Goal: Task Accomplishment & Management: Use online tool/utility

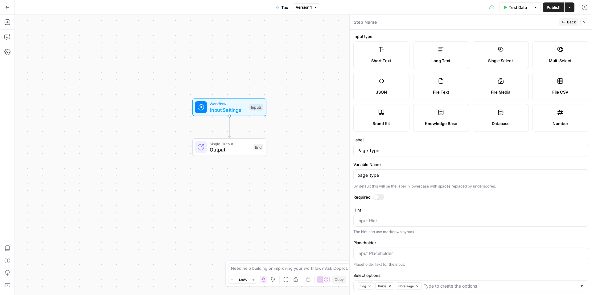
click at [444, 22] on icon "button" at bounding box center [585, 22] width 2 height 2
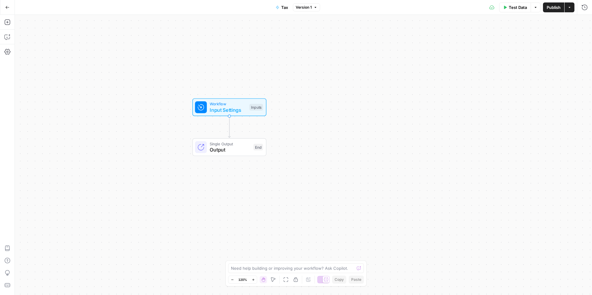
click at [11, 8] on button "Go Back" at bounding box center [7, 7] width 11 height 11
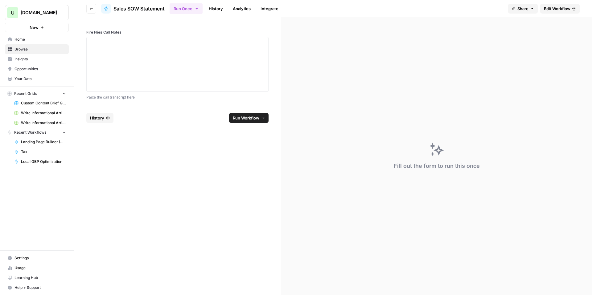
click at [91, 6] on button "Go back" at bounding box center [91, 9] width 10 height 10
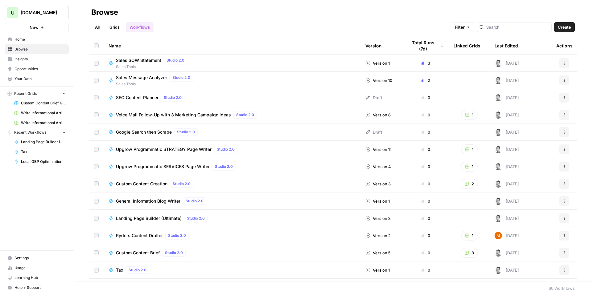
click at [24, 49] on span "Browse" at bounding box center [40, 50] width 52 height 6
click at [22, 49] on span "Browse" at bounding box center [40, 50] width 52 height 6
click at [217, 240] on div "Tax Studio 2.0" at bounding box center [232, 270] width 247 height 7
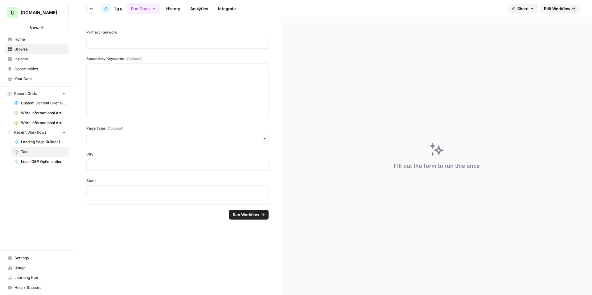
click at [444, 7] on span "Edit Workflow" at bounding box center [557, 9] width 27 height 6
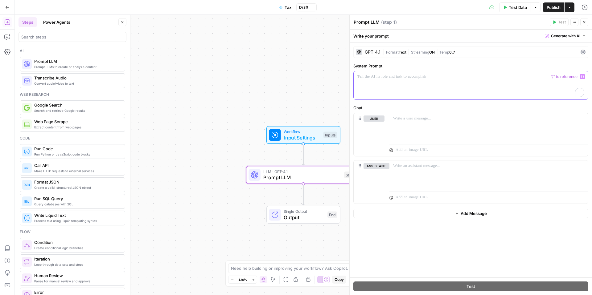
click at [360, 88] on div "To enrich screen reader interactions, please activate Accessibility in Grammarl…" at bounding box center [471, 85] width 234 height 28
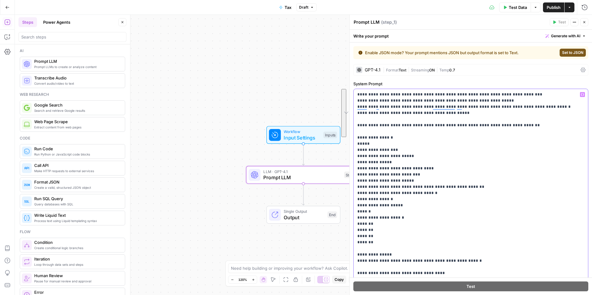
drag, startPoint x: 356, startPoint y: 125, endPoint x: 367, endPoint y: 170, distance: 46.8
click at [367, 170] on div "**********" at bounding box center [471, 214] width 234 height 251
drag, startPoint x: 458, startPoint y: 212, endPoint x: 455, endPoint y: 208, distance: 5.1
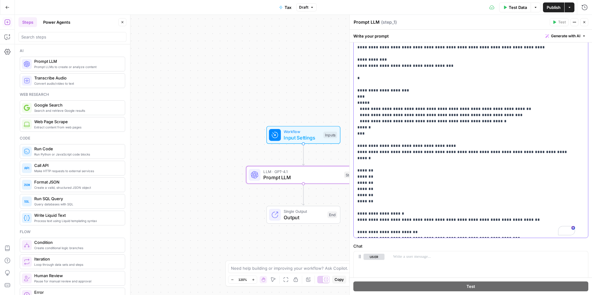
scroll to position [227, 0]
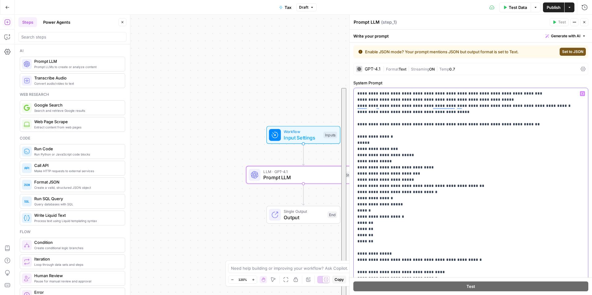
drag, startPoint x: 507, startPoint y: 233, endPoint x: 354, endPoint y: 126, distance: 186.8
click at [354, 126] on div "**********" at bounding box center [469, 213] width 230 height 251
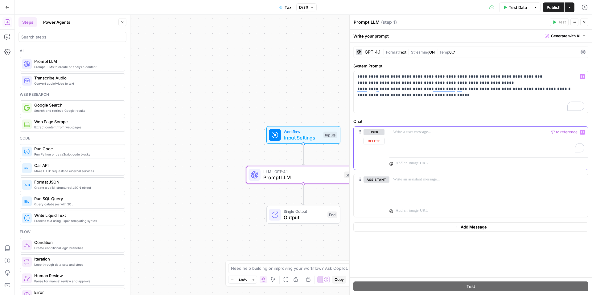
click at [416, 147] on div "To enrich screen reader interactions, please activate Accessibility in Grammarl…" at bounding box center [489, 141] width 199 height 28
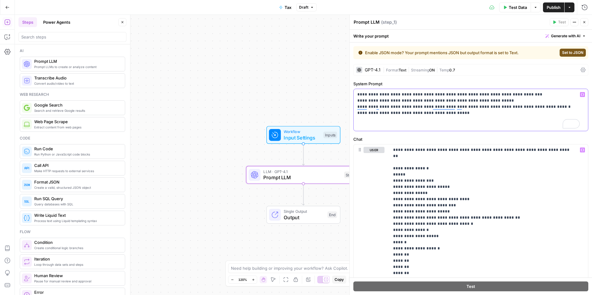
click at [444, 129] on div "**********" at bounding box center [469, 110] width 230 height 42
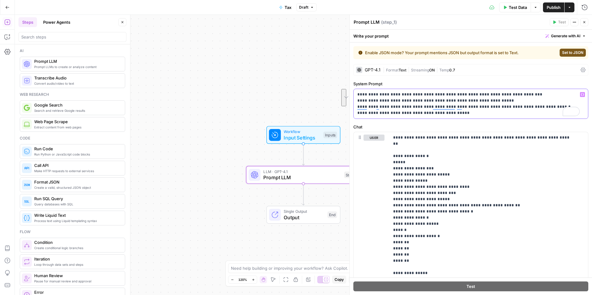
drag, startPoint x: 358, startPoint y: 101, endPoint x: 516, endPoint y: 114, distance: 158.7
click at [444, 114] on p "**********" at bounding box center [468, 104] width 222 height 25
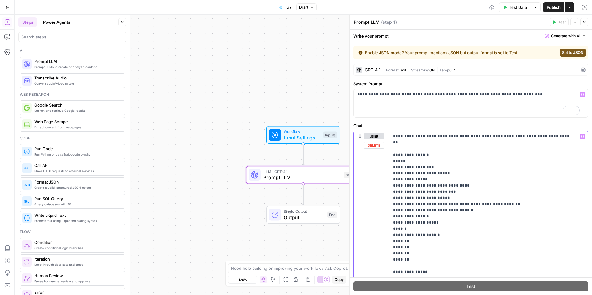
drag, startPoint x: 394, startPoint y: 135, endPoint x: 395, endPoint y: 155, distance: 19.5
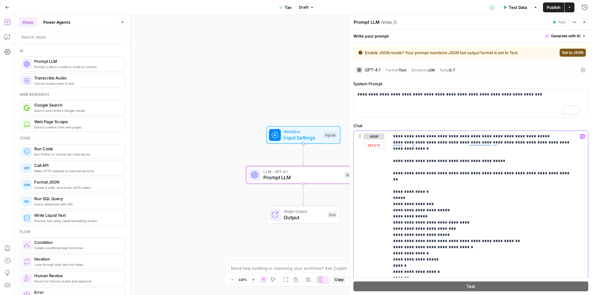
click at [392, 137] on div "**********" at bounding box center [489, 256] width 199 height 251
click at [444, 106] on div "**********" at bounding box center [469, 103] width 230 height 28
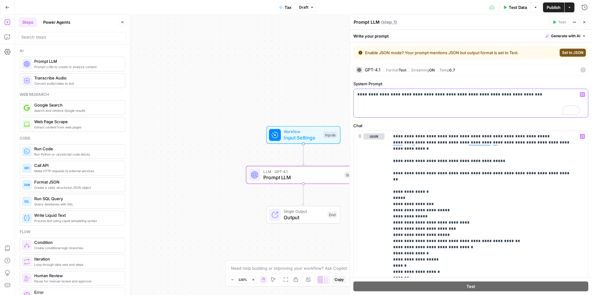
click at [444, 97] on p "**********" at bounding box center [468, 98] width 222 height 12
drag, startPoint x: 420, startPoint y: 95, endPoint x: 408, endPoint y: 93, distance: 11.8
click at [408, 93] on p "**********" at bounding box center [468, 101] width 222 height 19
click at [432, 94] on p "**********" at bounding box center [468, 101] width 222 height 19
click at [444, 105] on p "**********" at bounding box center [468, 101] width 222 height 19
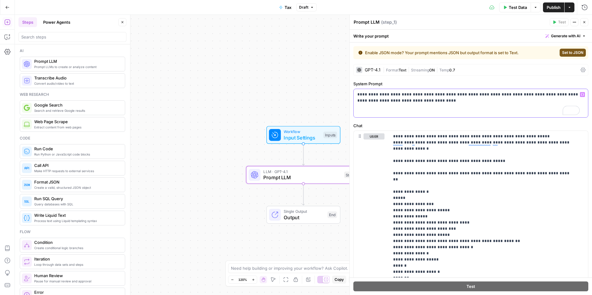
click at [437, 103] on p "**********" at bounding box center [468, 101] width 222 height 19
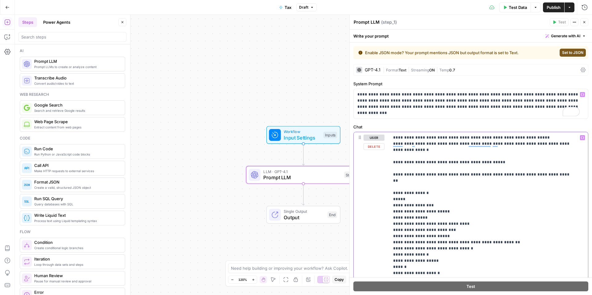
drag, startPoint x: 459, startPoint y: 148, endPoint x: 386, endPoint y: 137, distance: 73.0
click at [386, 137] on div "**********" at bounding box center [471, 265] width 234 height 266
click at [392, 137] on div "**********" at bounding box center [489, 257] width 199 height 251
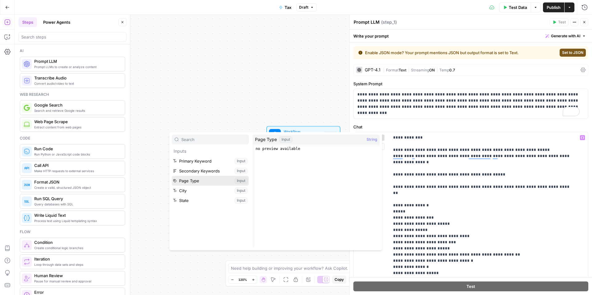
click at [194, 179] on button "Select variable Page Type" at bounding box center [210, 181] width 77 height 10
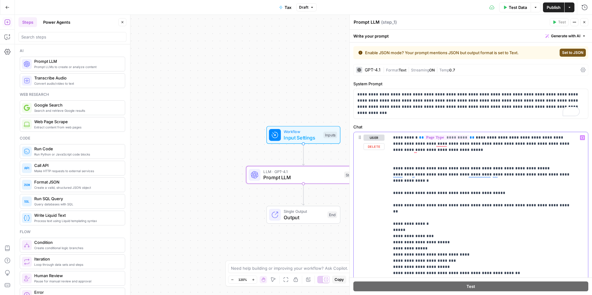
drag, startPoint x: 445, startPoint y: 151, endPoint x: 443, endPoint y: 142, distance: 9.8
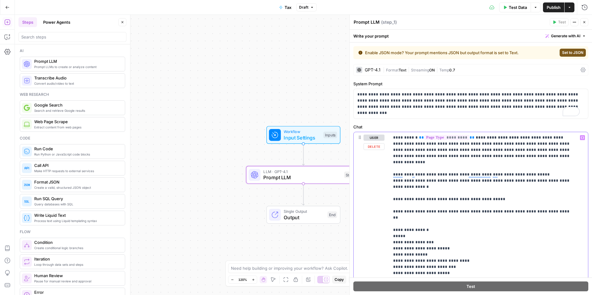
drag, startPoint x: 543, startPoint y: 186, endPoint x: 453, endPoint y: 181, distance: 89.3
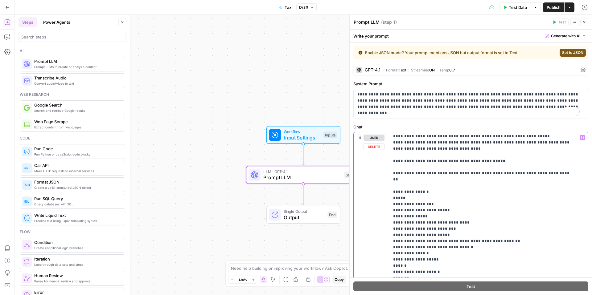
scroll to position [39, 0]
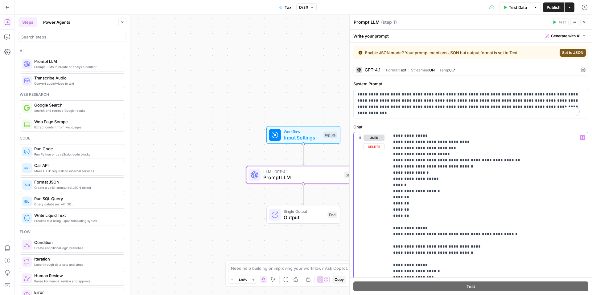
scroll to position [136, 0]
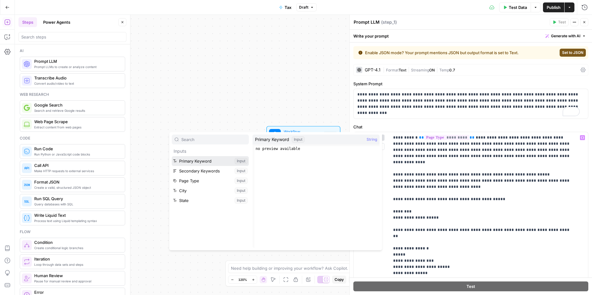
click at [200, 159] on button "Select variable Primary Keyword" at bounding box center [210, 161] width 77 height 10
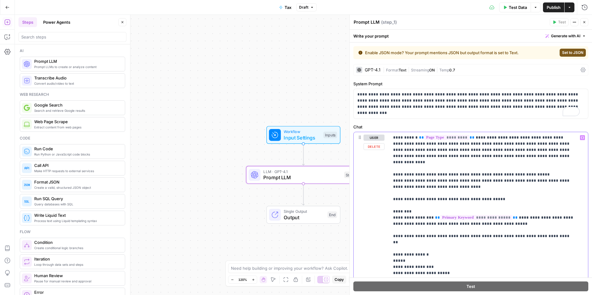
drag, startPoint x: 462, startPoint y: 217, endPoint x: 442, endPoint y: 218, distance: 20.7
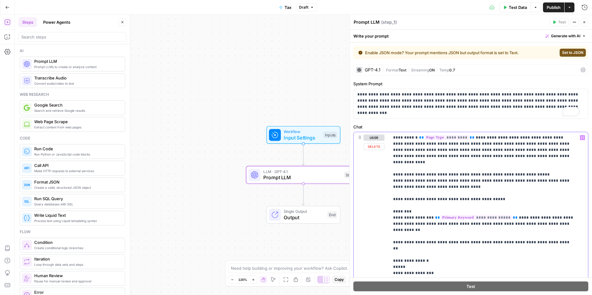
click at [444, 218] on div "**********" at bounding box center [487, 257] width 194 height 251
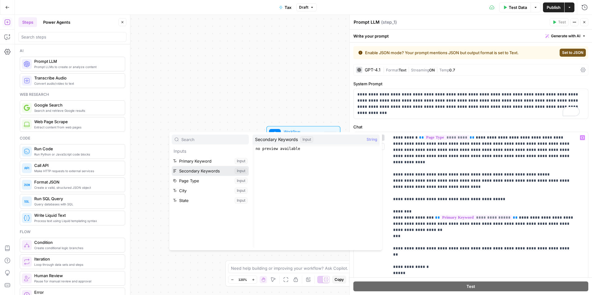
click at [192, 169] on button "Select variable Secondary Keywords" at bounding box center [210, 171] width 77 height 10
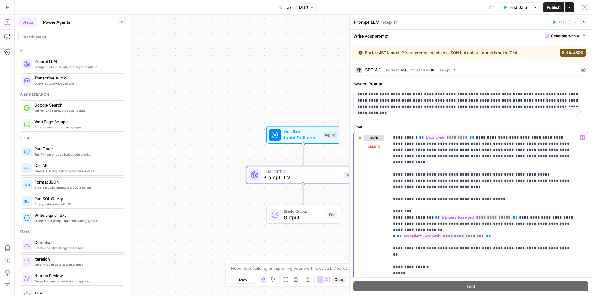
click at [397, 234] on span "**" at bounding box center [399, 236] width 5 height 4
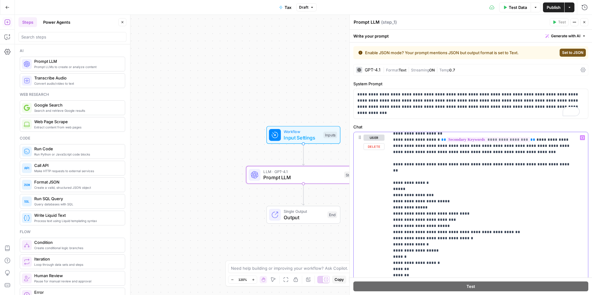
scroll to position [51, 0]
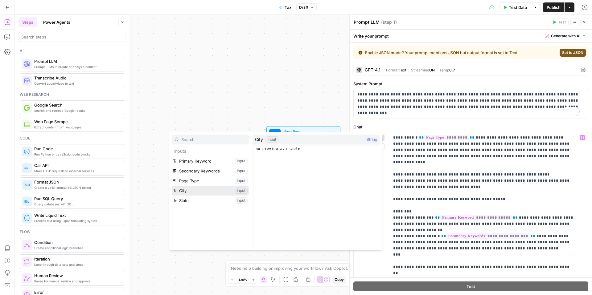
click at [198, 190] on button "Select variable City" at bounding box center [210, 191] width 77 height 10
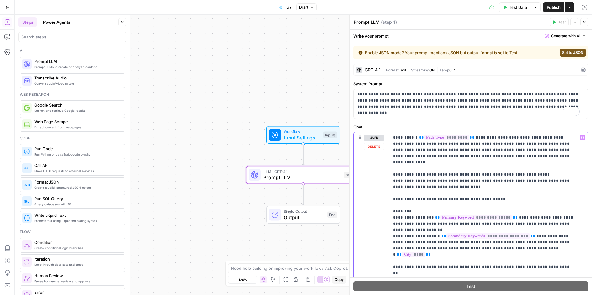
click at [397, 240] on span "**" at bounding box center [399, 255] width 5 height 4
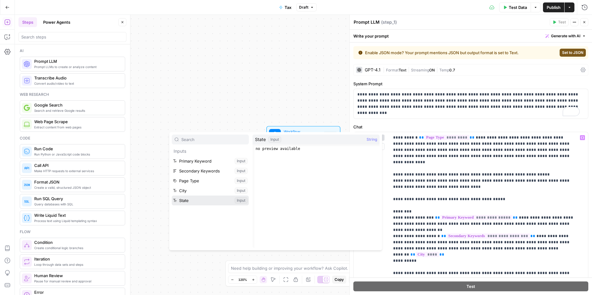
click at [199, 200] on button "Select variable State" at bounding box center [210, 201] width 77 height 10
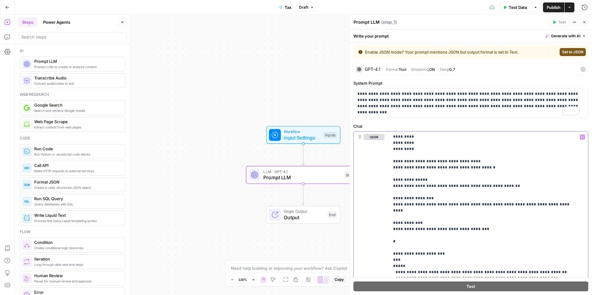
scroll to position [0, 0]
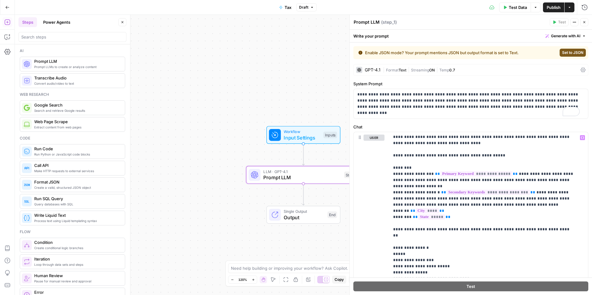
click at [444, 21] on div "Prompt LLM Prompt LLM ( step_1 )" at bounding box center [450, 22] width 195 height 7
click at [374, 71] on div "GPT-4.1" at bounding box center [373, 70] width 16 height 4
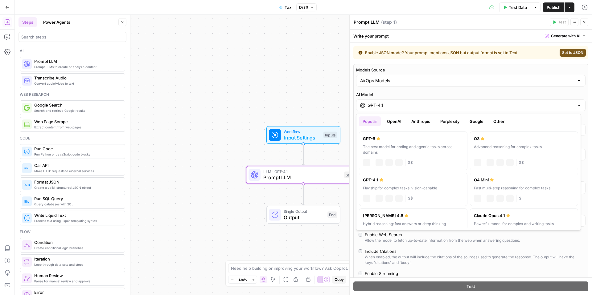
click at [377, 105] on input "GPT-4.1" at bounding box center [471, 105] width 207 height 6
click at [417, 125] on button "Anthropic" at bounding box center [421, 122] width 27 height 10
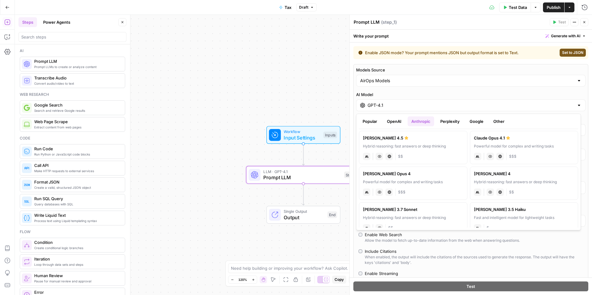
click at [438, 140] on div "[PERSON_NAME] 4.5" at bounding box center [413, 138] width 101 height 6
type input "[PERSON_NAME] 4.5"
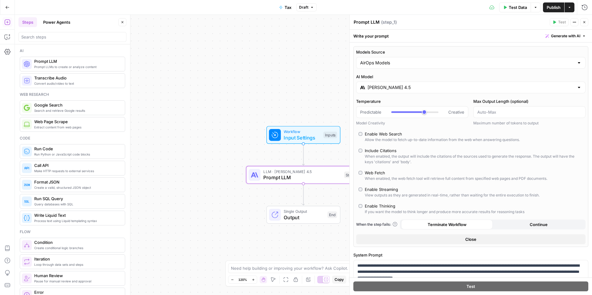
click at [362, 172] on label "Web Fetch When enabled, the web fetch tool will retrieve full content from spec…" at bounding box center [471, 176] width 225 height 12
type input "*"
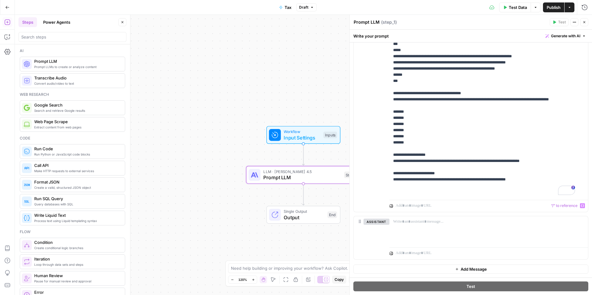
scroll to position [43, 0]
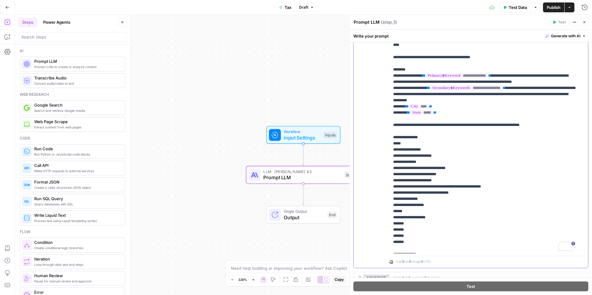
click at [444, 23] on div "Prompt LLM Prompt LLM ( step_1 )" at bounding box center [450, 22] width 195 height 7
click at [444, 23] on button "Close" at bounding box center [584, 22] width 8 height 8
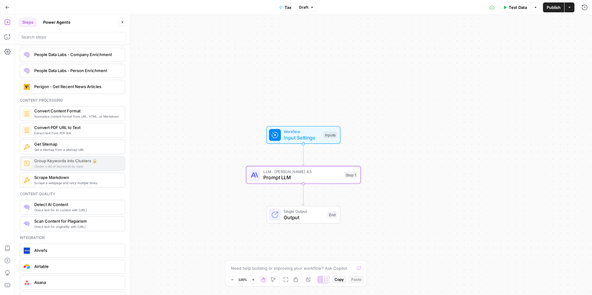
click at [444, 7] on icon "button" at bounding box center [505, 8] width 4 height 4
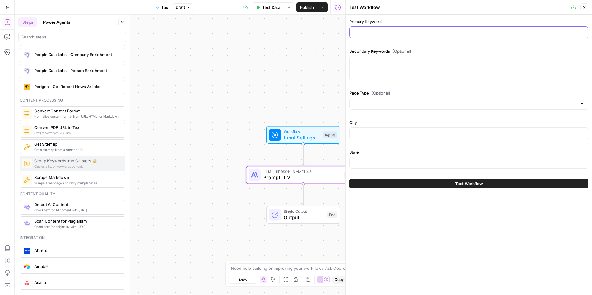
click at [366, 31] on input "Primary Keyword" at bounding box center [468, 32] width 231 height 6
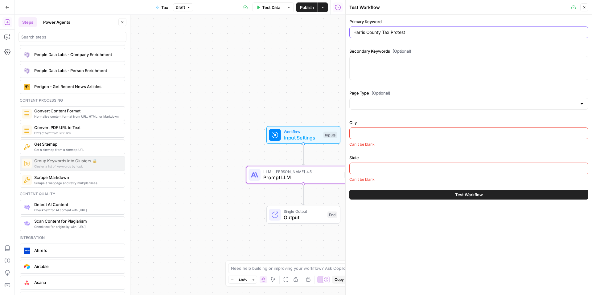
type input "Harris County Tax Protest"
click at [374, 105] on input "Page Type (Optional)" at bounding box center [465, 104] width 224 height 6
click at [360, 119] on span "Blog" at bounding box center [468, 119] width 226 height 6
type input "Blog"
click at [374, 135] on input "City" at bounding box center [468, 133] width 231 height 6
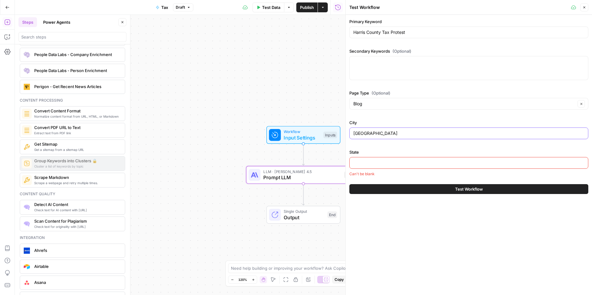
type input "[GEOGRAPHIC_DATA]"
click at [374, 163] on input "State" at bounding box center [468, 163] width 231 height 6
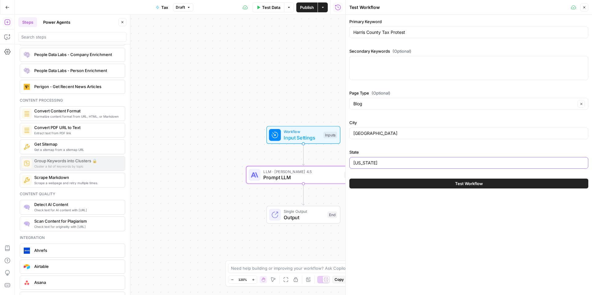
type input "[US_STATE]"
click at [421, 185] on button "Test Workflow" at bounding box center [468, 184] width 239 height 10
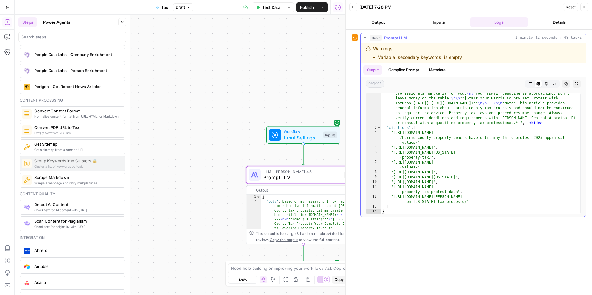
scroll to position [1335, 0]
click at [444, 6] on icon "button" at bounding box center [585, 7] width 4 height 4
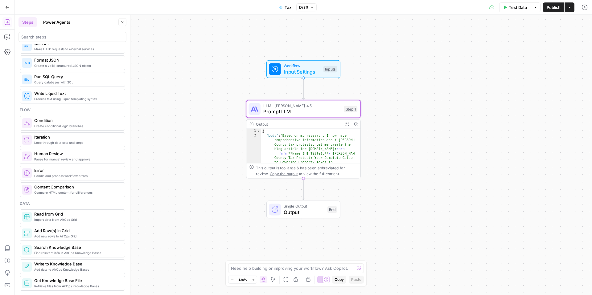
scroll to position [122, 0]
click at [78, 36] on input "search" at bounding box center [72, 37] width 102 height 6
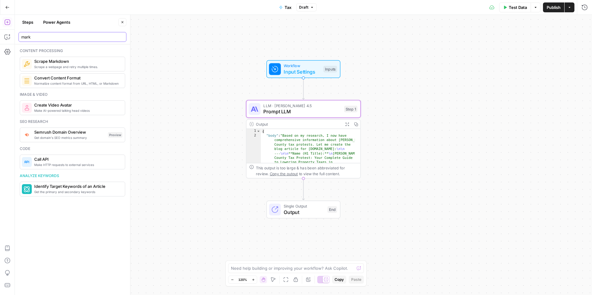
type input "mark"
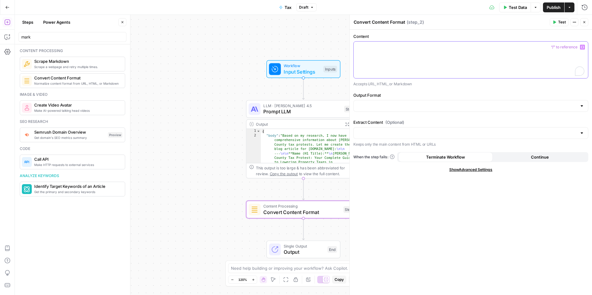
click at [378, 62] on div "To enrich screen reader interactions, please activate Accessibility in Grammarl…" at bounding box center [471, 60] width 234 height 37
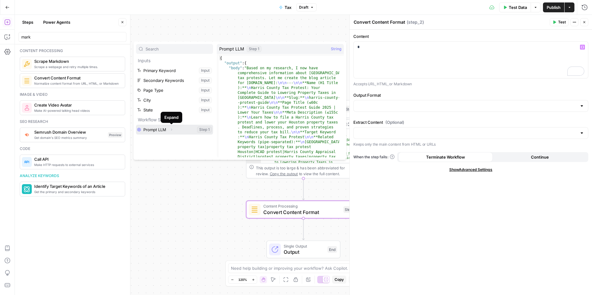
click at [176, 131] on button "Select variable Prompt LLM" at bounding box center [174, 130] width 77 height 10
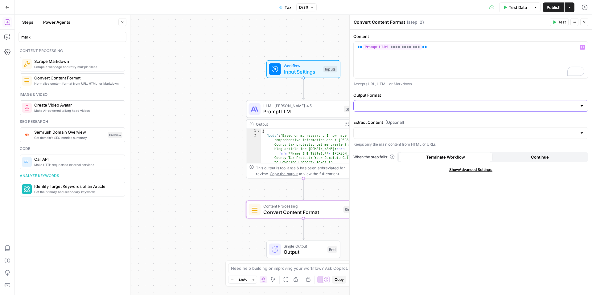
click at [418, 108] on input "Output Format" at bounding box center [467, 106] width 220 height 6
click at [366, 132] on span "Markdown" at bounding box center [470, 130] width 222 height 6
type input "Markdown"
click at [366, 132] on input "Extract Content (Optional)" at bounding box center [467, 133] width 220 height 6
click at [385, 211] on div "**********" at bounding box center [471, 163] width 242 height 266
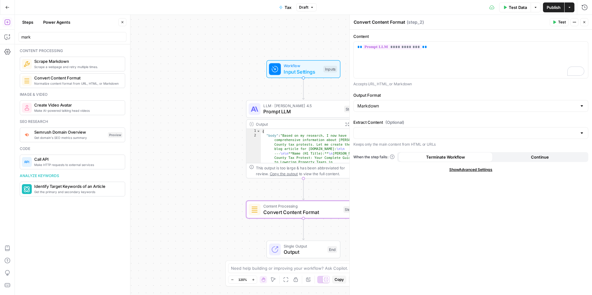
click at [559, 24] on span "Test" at bounding box center [562, 22] width 8 height 6
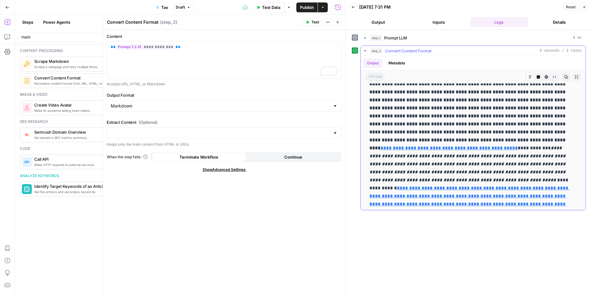
scroll to position [1744, 0]
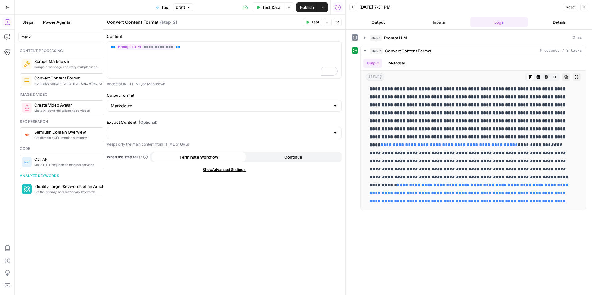
click at [587, 6] on button "Close" at bounding box center [584, 7] width 8 height 8
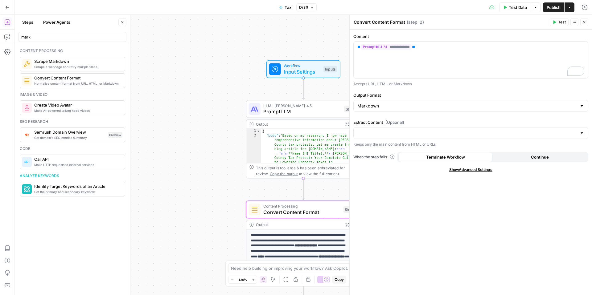
type textarea "**********"
drag, startPoint x: 584, startPoint y: 21, endPoint x: 501, endPoint y: 50, distance: 87.5
click at [583, 21] on icon "button" at bounding box center [585, 22] width 4 height 4
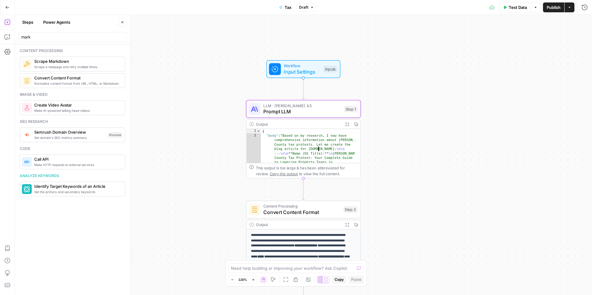
click at [311, 125] on div "Output" at bounding box center [298, 125] width 85 height 6
click at [312, 125] on div "Output" at bounding box center [298, 125] width 85 height 6
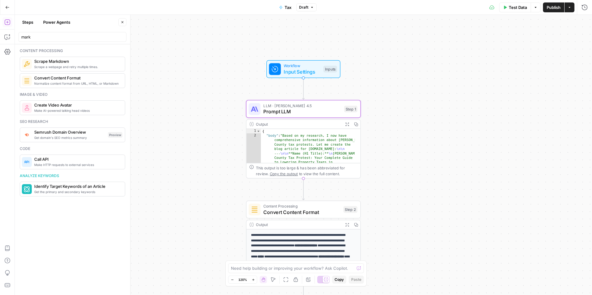
click at [312, 125] on div "Output" at bounding box center [298, 125] width 85 height 6
click at [311, 125] on div "Output" at bounding box center [298, 125] width 85 height 6
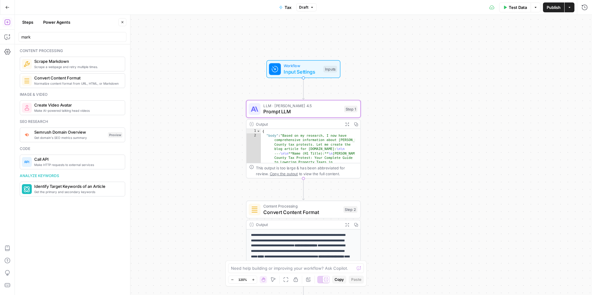
click at [291, 125] on div "Output" at bounding box center [298, 125] width 85 height 6
click at [286, 112] on span "Prompt LLM" at bounding box center [302, 111] width 78 height 7
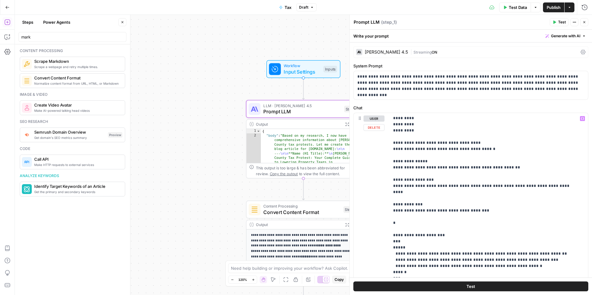
scroll to position [167, 0]
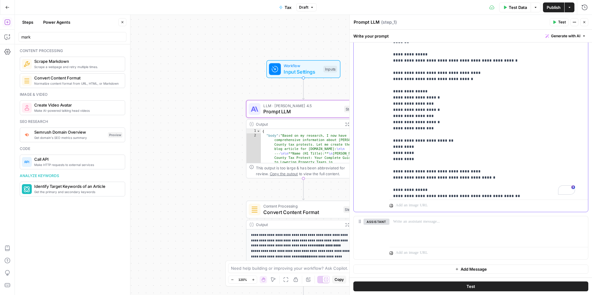
scroll to position [72, 0]
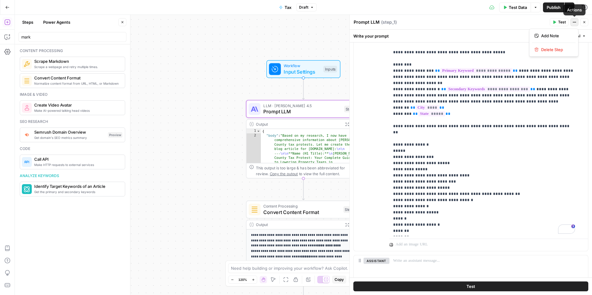
click at [574, 22] on icon "button" at bounding box center [573, 22] width 1 height 1
click at [474, 125] on p "**********" at bounding box center [484, 293] width 182 height 611
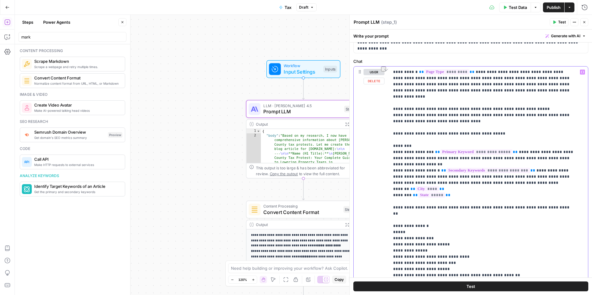
drag, startPoint x: 552, startPoint y: 194, endPoint x: 511, endPoint y: 196, distance: 41.1
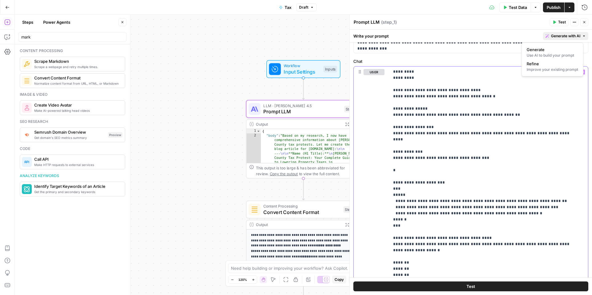
click at [570, 37] on span "Generate with AI" at bounding box center [565, 36] width 29 height 6
click at [487, 175] on p "**********" at bounding box center [484, 7] width 182 height 617
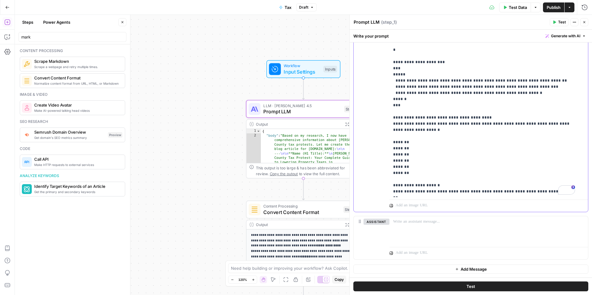
scroll to position [370, 0]
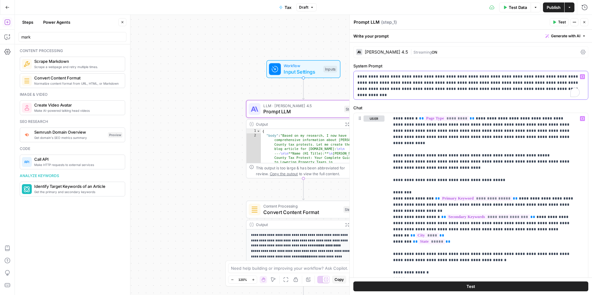
click at [451, 98] on div "**********" at bounding box center [471, 85] width 234 height 28
click at [581, 51] on icon at bounding box center [583, 52] width 5 height 5
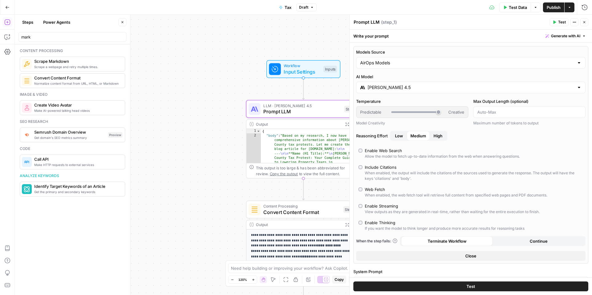
scroll to position [25, 0]
click at [399, 63] on input "Models Source" at bounding box center [467, 63] width 214 height 6
type input "AirOps Models"
click at [435, 28] on header "Prompt LLM Prompt LLM ( step_1 ) Test Actions Close" at bounding box center [471, 22] width 242 height 15
click at [585, 21] on icon "button" at bounding box center [585, 22] width 4 height 4
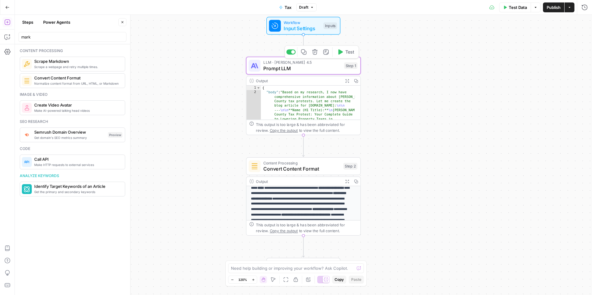
click at [349, 52] on span "Test" at bounding box center [349, 52] width 9 height 7
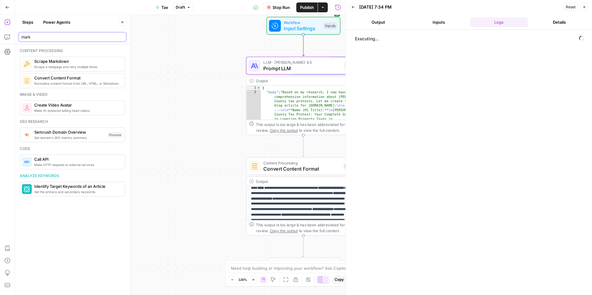
drag, startPoint x: 43, startPoint y: 35, endPoint x: 12, endPoint y: 34, distance: 30.9
click at [12, 34] on body "**********" at bounding box center [296, 147] width 592 height 295
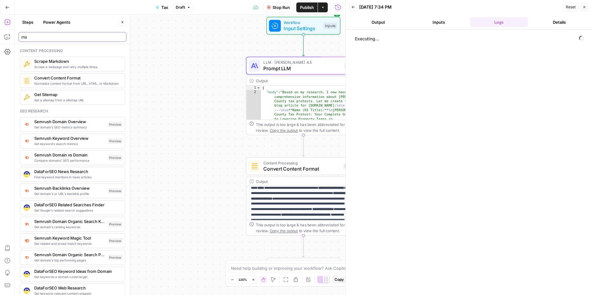
type input "m"
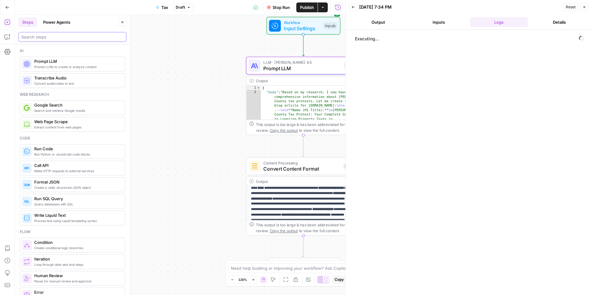
click at [35, 37] on input "search" at bounding box center [72, 37] width 102 height 6
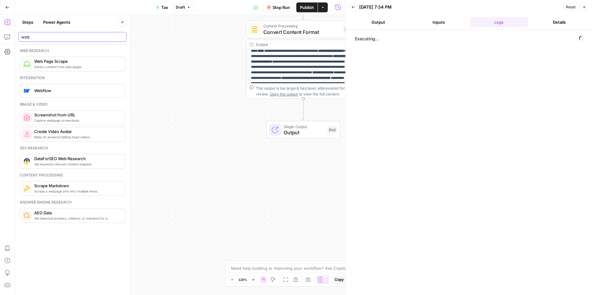
type input "web"
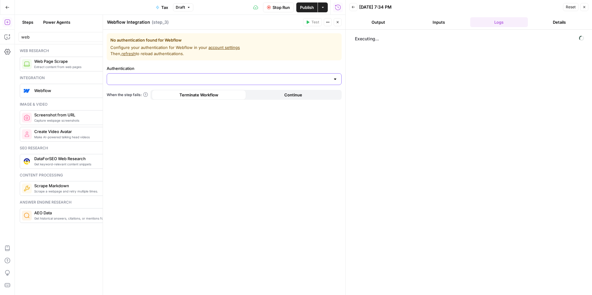
click at [145, 78] on input "Authentication" at bounding box center [221, 79] width 220 height 6
click at [125, 95] on span "﹢ Create New" at bounding box center [223, 95] width 222 height 6
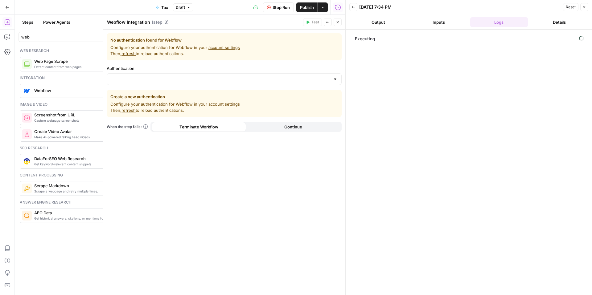
click at [225, 105] on link "account settings" at bounding box center [224, 104] width 31 height 5
click at [130, 81] on input "Authentication" at bounding box center [221, 79] width 220 height 6
click at [169, 186] on div "No authentication found for Webflow Configure your authentication for Webflow i…" at bounding box center [224, 163] width 242 height 266
click at [125, 111] on span "refresh" at bounding box center [129, 110] width 14 height 5
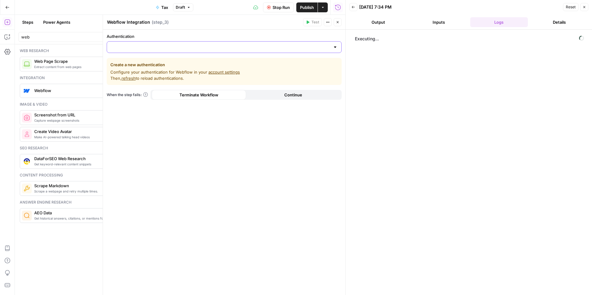
click at [134, 47] on input "Authentication" at bounding box center [221, 47] width 220 height 6
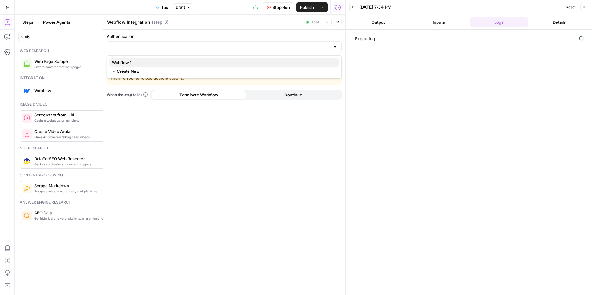
click at [129, 64] on span "Webflow 1" at bounding box center [223, 63] width 222 height 6
type input "Webflow 1"
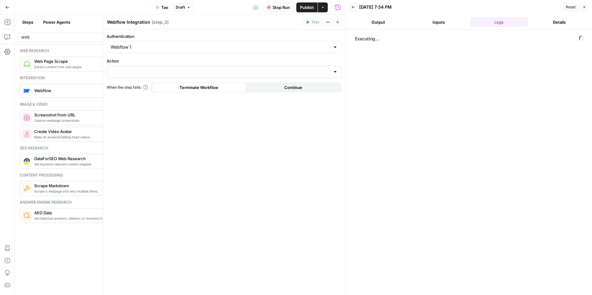
click at [125, 75] on div at bounding box center [224, 72] width 235 height 12
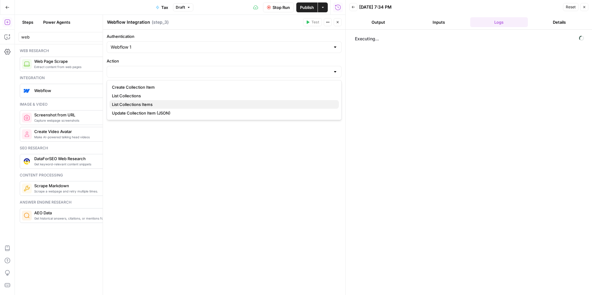
click at [134, 105] on span "List Collections Items" at bounding box center [223, 104] width 222 height 6
type input "List Collections Items"
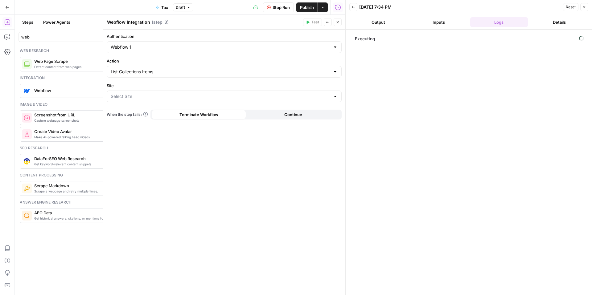
click at [138, 92] on div at bounding box center [224, 97] width 235 height 12
click at [128, 112] on span "TaxDrop v2" at bounding box center [223, 112] width 222 height 6
type input "TaxDrop v2"
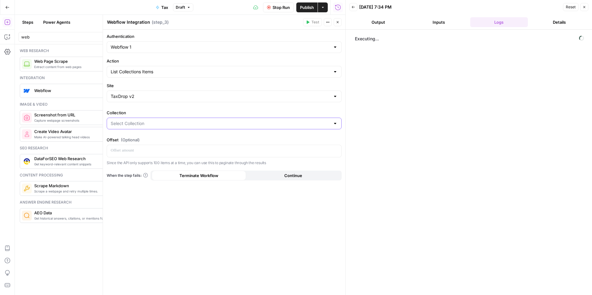
click at [130, 123] on input "Collection" at bounding box center [221, 124] width 220 height 6
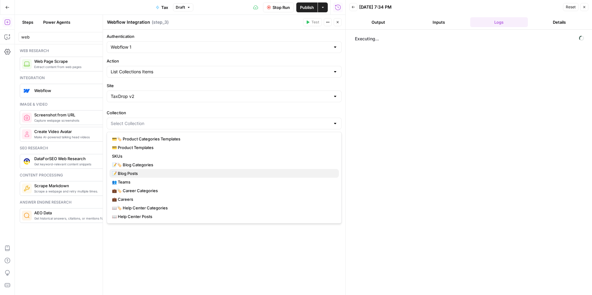
click at [135, 172] on span "📝 Blog Posts" at bounding box center [223, 174] width 222 height 6
type input "📝 Blog Posts"
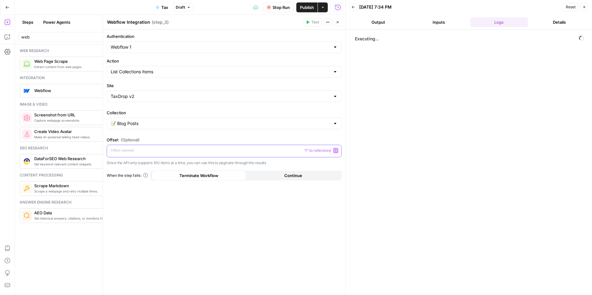
click at [162, 148] on p "To enrich screen reader interactions, please activate Accessibility in Grammarl…" at bounding box center [224, 151] width 227 height 6
click at [174, 140] on label "Offset (Optional)" at bounding box center [224, 140] width 235 height 6
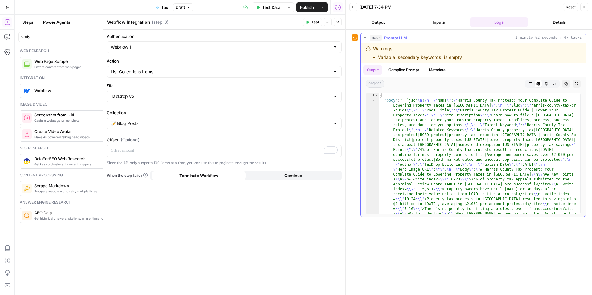
click at [407, 58] on li "Variable `secondary_keywords` is empty" at bounding box center [420, 57] width 84 height 6
click at [260, 23] on div "Webflow Integration Webflow Integration ( step_3 )" at bounding box center [204, 22] width 195 height 7
click at [585, 7] on icon "button" at bounding box center [585, 7] width 2 height 2
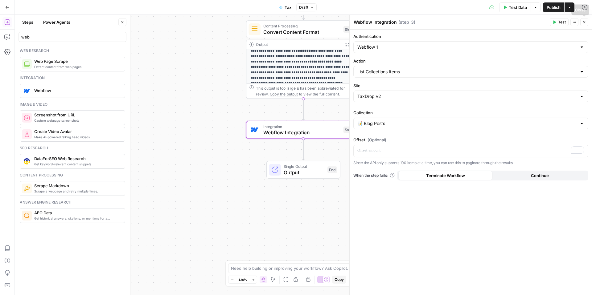
click at [584, 21] on icon "button" at bounding box center [585, 22] width 4 height 4
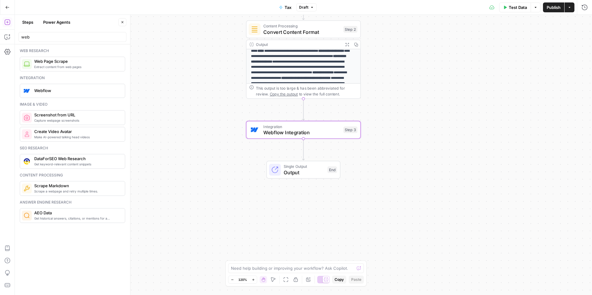
click at [213, 156] on div "**********" at bounding box center [303, 155] width 577 height 281
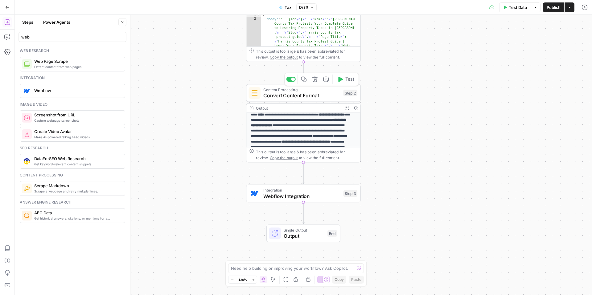
click at [319, 93] on span "Convert Content Format" at bounding box center [301, 95] width 77 height 7
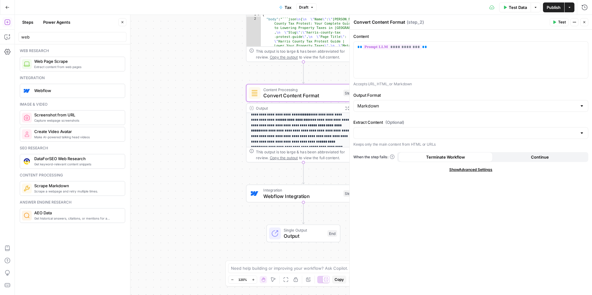
click at [409, 110] on div "Markdown" at bounding box center [470, 106] width 235 height 12
type input "Markdown"
click at [226, 90] on div "**********" at bounding box center [303, 155] width 577 height 281
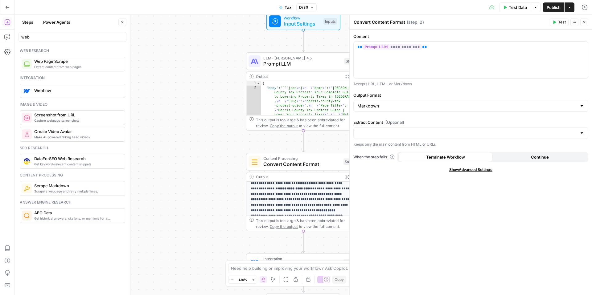
click at [586, 23] on button "Close" at bounding box center [584, 22] width 8 height 8
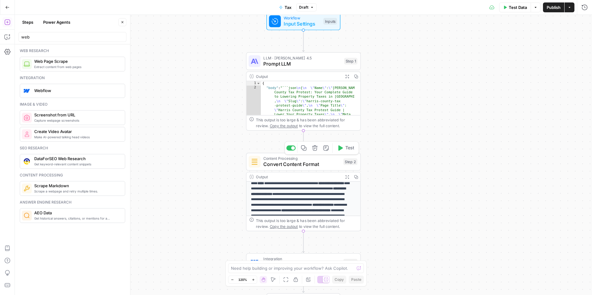
click at [328, 161] on span "Convert Content Format" at bounding box center [301, 164] width 77 height 7
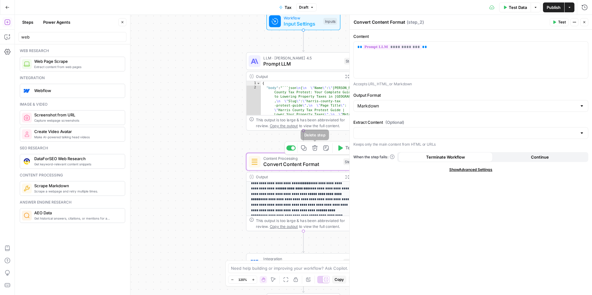
click at [316, 149] on icon "button" at bounding box center [314, 148] width 5 height 5
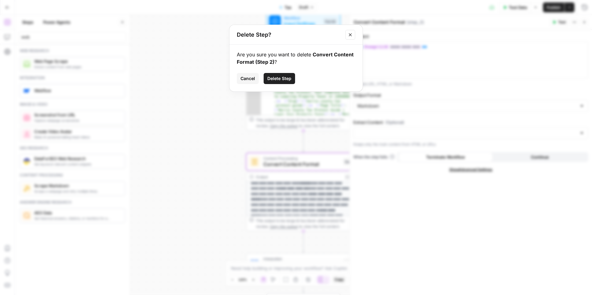
click at [281, 76] on span "Delete Step" at bounding box center [279, 79] width 24 height 6
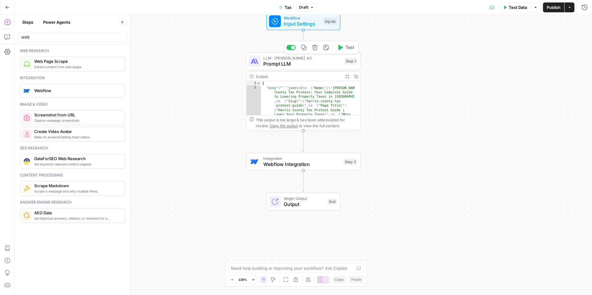
click at [303, 61] on span "Prompt LLM" at bounding box center [302, 63] width 78 height 7
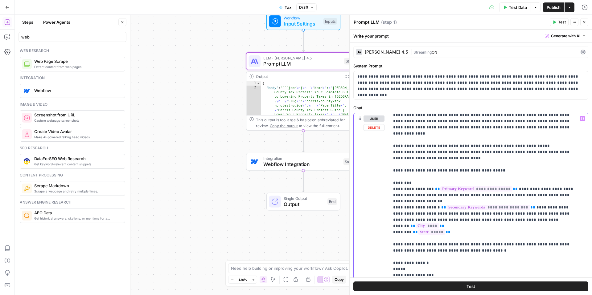
scroll to position [10, 0]
drag, startPoint x: 469, startPoint y: 239, endPoint x: 457, endPoint y: 238, distance: 11.5
drag, startPoint x: 460, startPoint y: 288, endPoint x: 454, endPoint y: 269, distance: 20.4
click at [454, 269] on div "**********" at bounding box center [471, 163] width 242 height 266
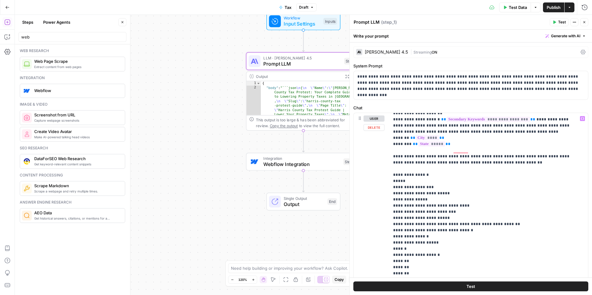
scroll to position [112, 0]
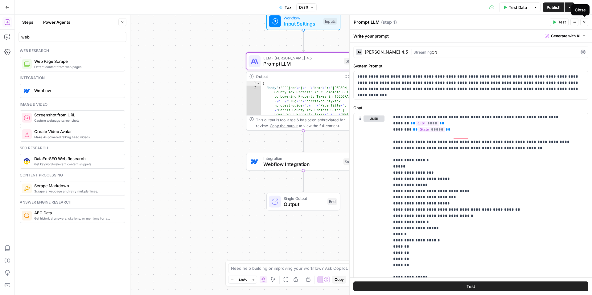
click at [583, 22] on icon "button" at bounding box center [585, 22] width 4 height 4
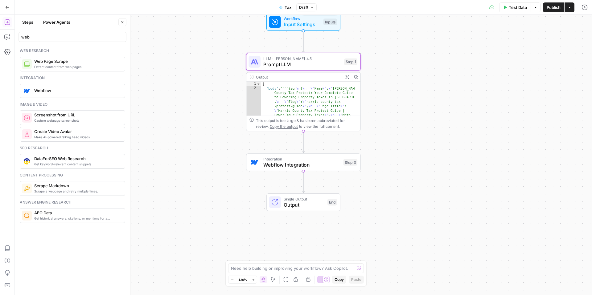
click at [308, 23] on span "Input Settings" at bounding box center [302, 24] width 37 height 7
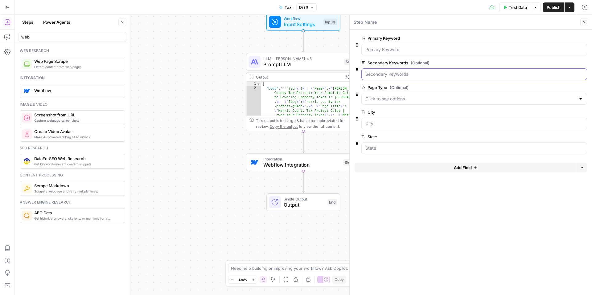
click at [384, 73] on Keywords "Secondary Keywords (Optional)" at bounding box center [475, 74] width 218 height 6
click at [484, 7] on div "Test Data Options Publish Actions Run History" at bounding box center [454, 7] width 275 height 14
click at [518, 5] on span "Test Data" at bounding box center [518, 7] width 18 height 6
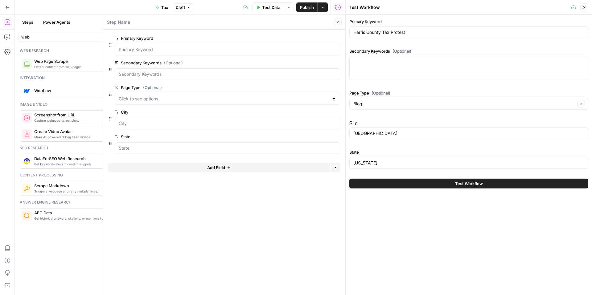
click at [395, 65] on div at bounding box center [468, 68] width 239 height 24
type textarea "houston tax protest harris county tax rates 2025 harris cad tax bill notice"
click at [465, 186] on span "Test Workflow" at bounding box center [469, 184] width 28 height 6
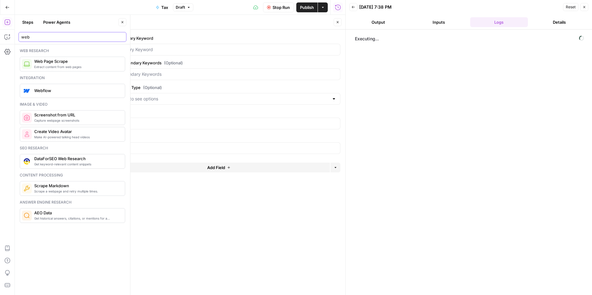
drag, startPoint x: 51, startPoint y: 38, endPoint x: 21, endPoint y: 36, distance: 29.4
click at [21, 36] on input "web" at bounding box center [72, 37] width 102 height 6
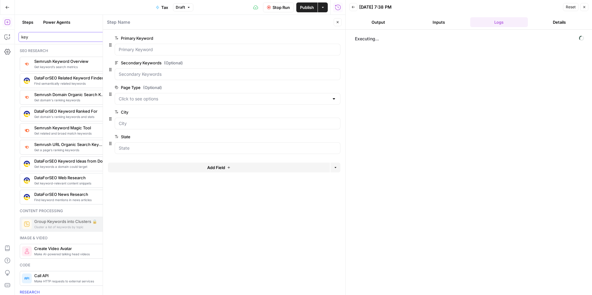
type input "key"
click at [321, 112] on span "edit field" at bounding box center [318, 112] width 14 height 5
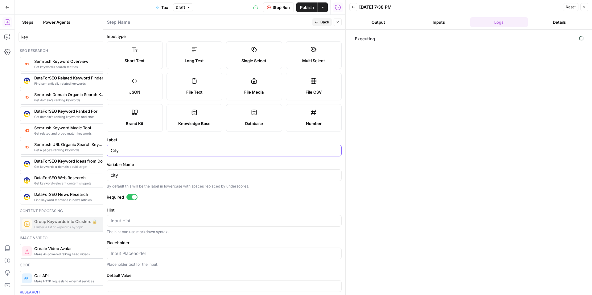
click at [134, 150] on input "City" at bounding box center [224, 151] width 227 height 6
click at [215, 23] on div "Step Name" at bounding box center [209, 22] width 204 height 7
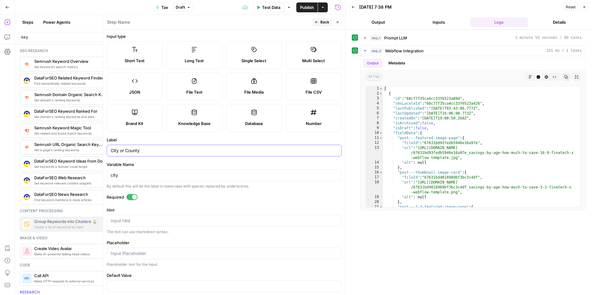
drag, startPoint x: 119, startPoint y: 151, endPoint x: 156, endPoint y: 151, distance: 36.7
click at [155, 153] on input "City or County" at bounding box center [224, 151] width 227 height 6
type input "City"
click at [216, 27] on header "Step Name Back Close" at bounding box center [224, 22] width 242 height 15
click at [322, 22] on span "Back" at bounding box center [324, 22] width 9 height 6
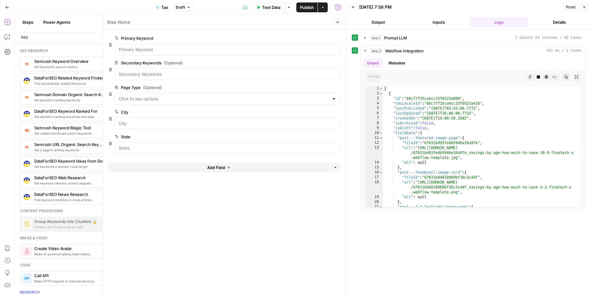
click at [205, 168] on button "Add Field" at bounding box center [219, 168] width 222 height 10
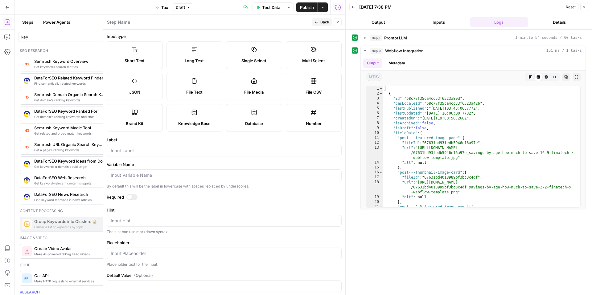
click at [135, 53] on label "Short Text" at bounding box center [135, 55] width 56 height 28
click at [122, 152] on input "Label" at bounding box center [224, 151] width 227 height 6
type input "County"
click at [243, 23] on div "Step Name" at bounding box center [209, 22] width 204 height 7
click at [130, 197] on div at bounding box center [129, 197] width 5 height 5
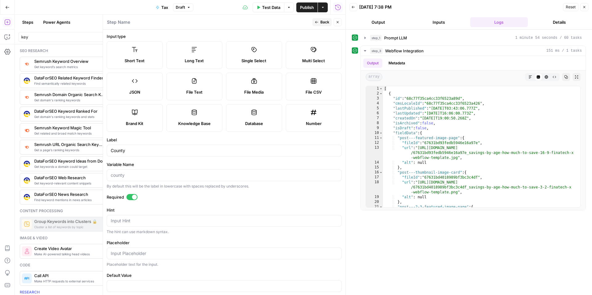
drag, startPoint x: 321, startPoint y: 22, endPoint x: 314, endPoint y: 24, distance: 7.8
click at [321, 22] on span "Back" at bounding box center [324, 22] width 9 height 6
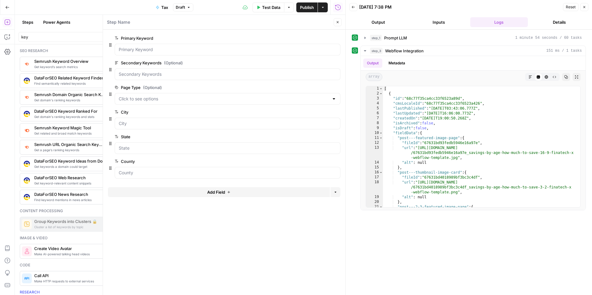
click at [312, 113] on span "edit field" at bounding box center [318, 112] width 14 height 5
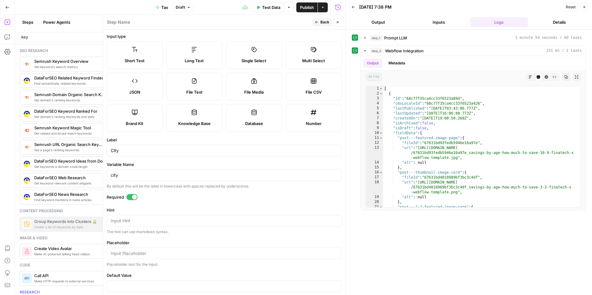
click at [129, 198] on div at bounding box center [131, 197] width 11 height 6
click at [169, 199] on label "Required" at bounding box center [224, 197] width 235 height 6
click at [323, 23] on span "Back" at bounding box center [324, 22] width 9 height 6
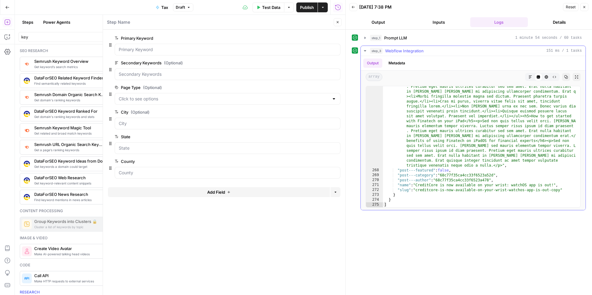
scroll to position [3778, 0]
click at [583, 6] on icon "button" at bounding box center [585, 7] width 4 height 4
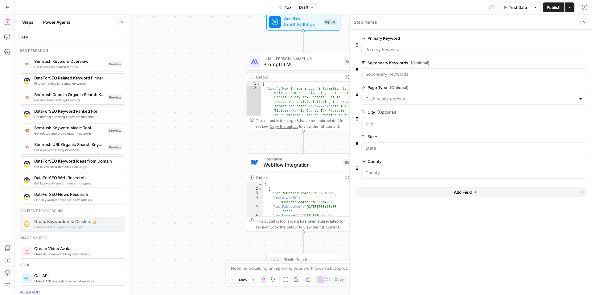
click at [585, 24] on icon "button" at bounding box center [585, 22] width 4 height 4
click at [320, 163] on span "Webflow Integration" at bounding box center [301, 164] width 77 height 7
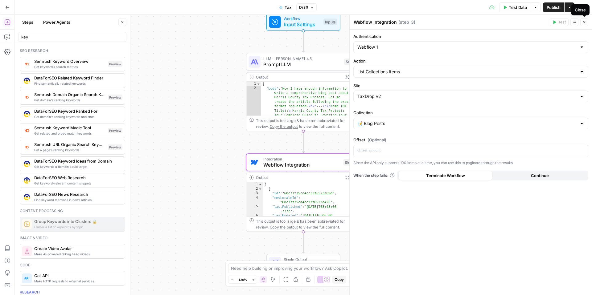
click at [584, 21] on icon "button" at bounding box center [585, 22] width 2 height 2
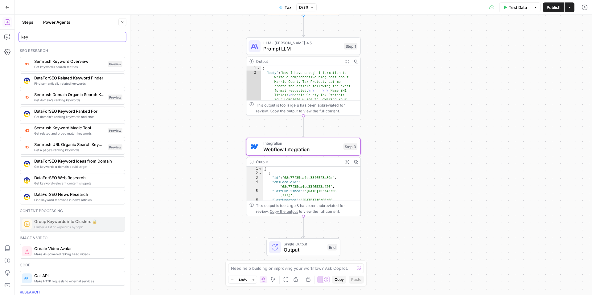
click at [51, 35] on input "key" at bounding box center [72, 37] width 102 height 6
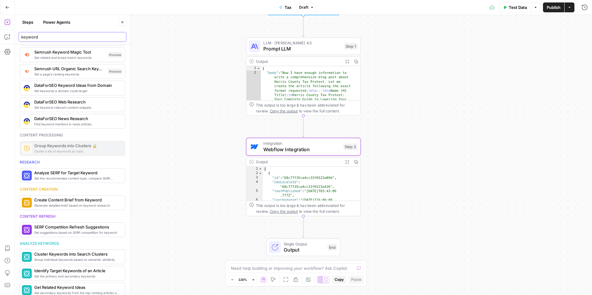
scroll to position [82, 0]
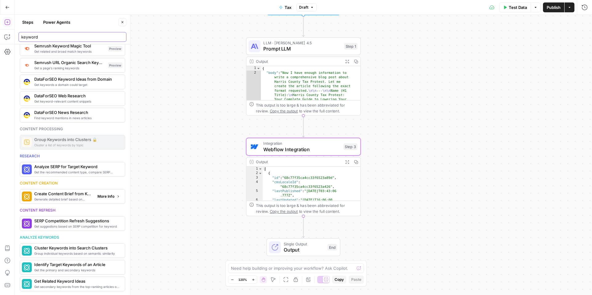
type input "keyword"
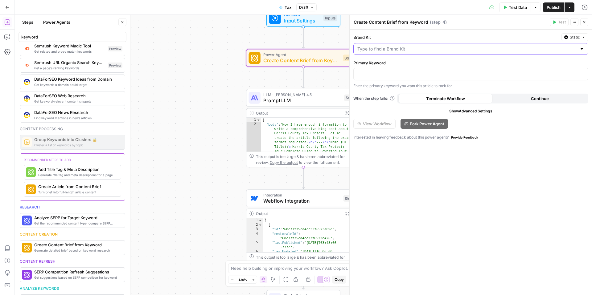
click at [399, 49] on input "Brand Kit" at bounding box center [467, 49] width 220 height 6
click at [439, 35] on label "Brand Kit" at bounding box center [456, 37] width 206 height 6
click at [439, 46] on input "Brand Kit" at bounding box center [467, 49] width 220 height 6
drag, startPoint x: 465, startPoint y: 155, endPoint x: 409, endPoint y: 114, distance: 68.6
click at [462, 152] on div "Brand Kit Static Primary Keyword Enter the primary keyword you want this articl…" at bounding box center [471, 163] width 242 height 266
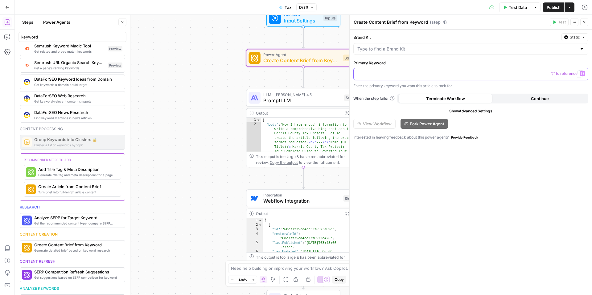
click at [370, 76] on p "To enrich screen reader interactions, please activate Accessibility in Grammarl…" at bounding box center [470, 74] width 227 height 6
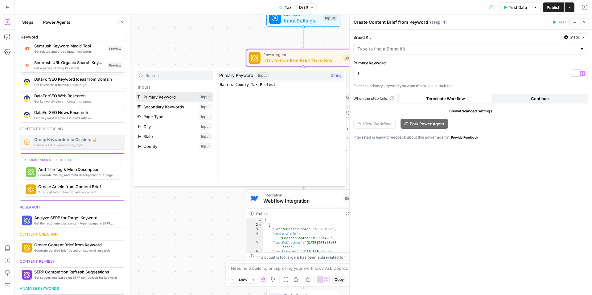
click at [174, 97] on button "Select variable Primary Keyword" at bounding box center [174, 97] width 77 height 10
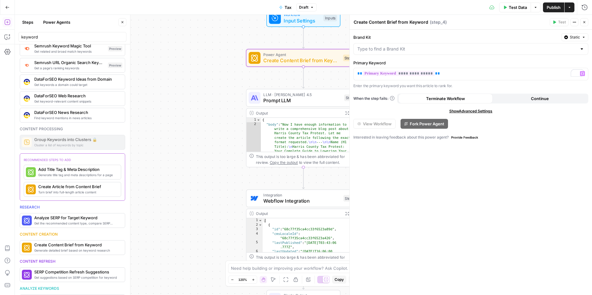
click at [446, 181] on div "**********" at bounding box center [471, 163] width 242 height 266
click at [462, 50] on input "Brand Kit" at bounding box center [467, 49] width 220 height 6
click at [372, 69] on div "ID: 689" at bounding box center [471, 71] width 225 height 6
type input "Upgrow"
click at [585, 51] on div "Upgrow" at bounding box center [470, 49] width 235 height 12
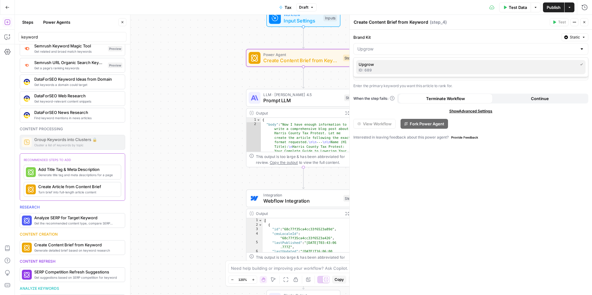
click at [575, 64] on span "Upgrow" at bounding box center [467, 64] width 217 height 6
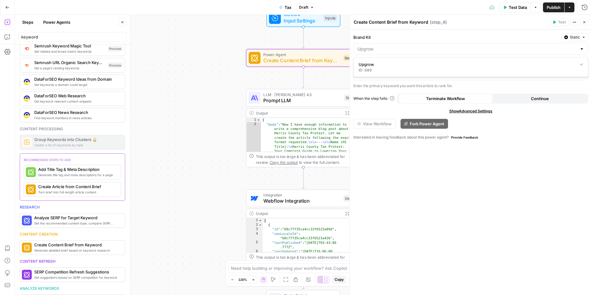
type input "Upgrow"
click at [583, 23] on icon "button" at bounding box center [585, 22] width 4 height 4
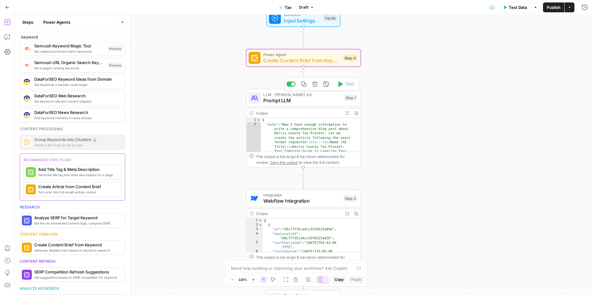
click at [325, 104] on div "LLM · Claude Sonnet 4.5 Prompt LLM Step 1 Copy step Delete step Add Note Test" at bounding box center [303, 98] width 115 height 18
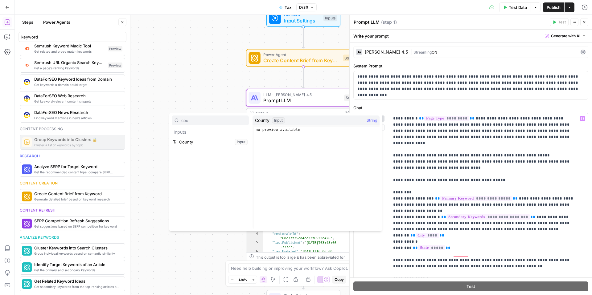
type input "cou"
click at [208, 142] on button "Select variable County" at bounding box center [210, 142] width 77 height 10
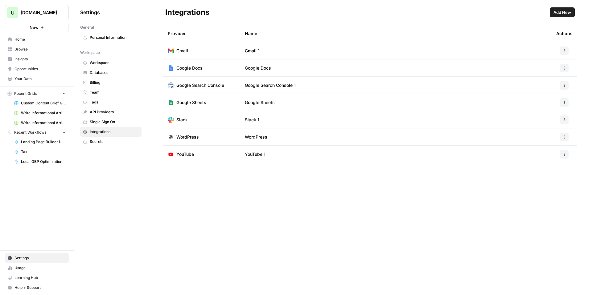
click at [558, 14] on span "Add New" at bounding box center [563, 12] width 18 height 6
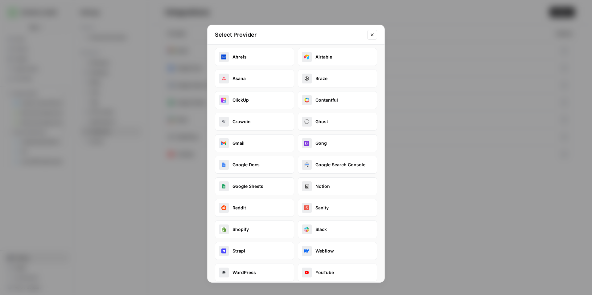
scroll to position [10, 0]
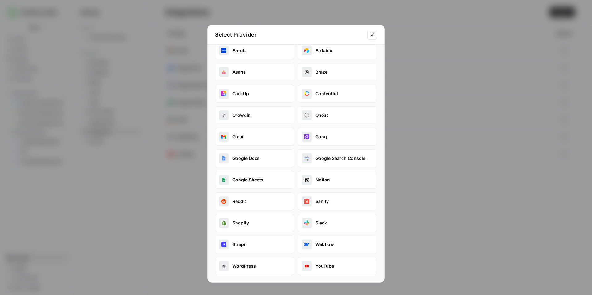
click at [331, 246] on button "Webflow" at bounding box center [337, 245] width 79 height 18
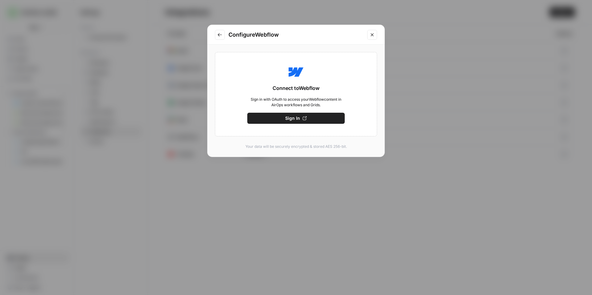
click at [292, 119] on span "Sign In" at bounding box center [292, 118] width 15 height 6
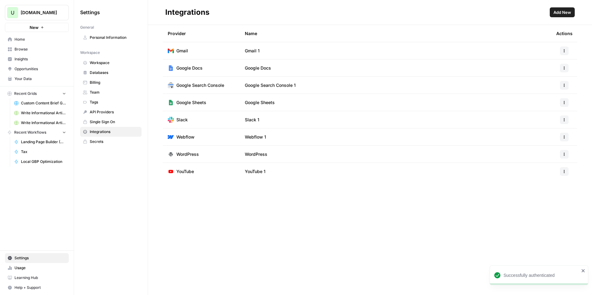
click at [101, 185] on div "Settings General Personal Information Workspace Workspace Databases Billing Tea…" at bounding box center [111, 147] width 74 height 295
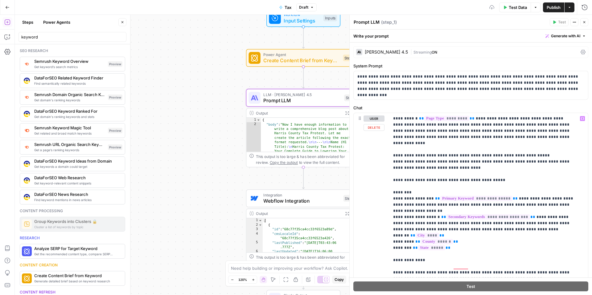
scroll to position [82, 0]
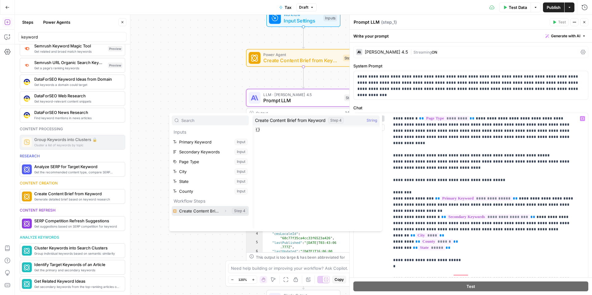
click at [215, 211] on button "Select variable Create Content Brief from Keyword" at bounding box center [210, 211] width 77 height 10
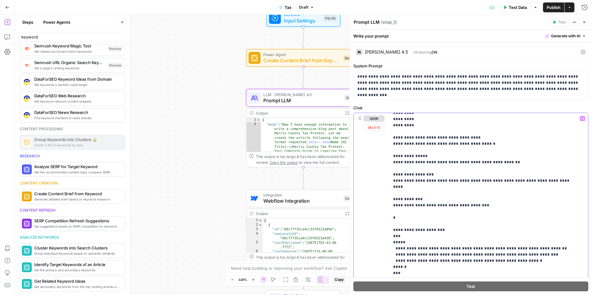
scroll to position [0, 0]
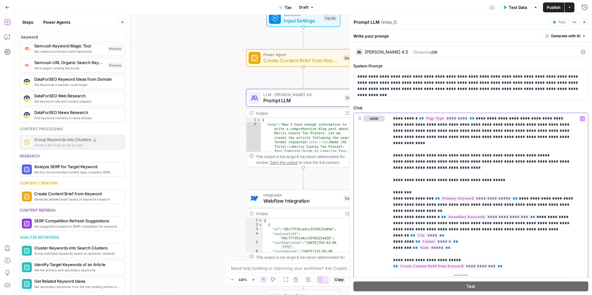
drag, startPoint x: 545, startPoint y: 225, endPoint x: 352, endPoint y: 50, distance: 260.5
click at [352, 50] on div "**********" at bounding box center [470, 155] width 243 height 281
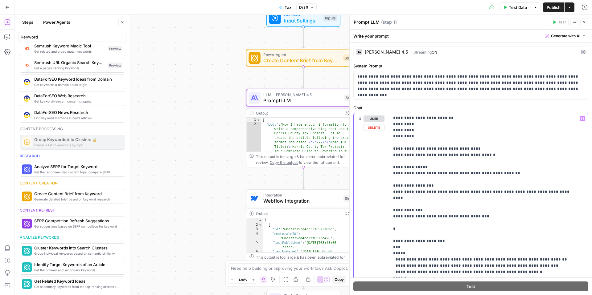
drag, startPoint x: 569, startPoint y: 179, endPoint x: 384, endPoint y: 172, distance: 185.2
click at [384, 172] on div "**********" at bounding box center [471, 246] width 234 height 266
click at [463, 217] on p "**********" at bounding box center [484, 54] width 182 height 642
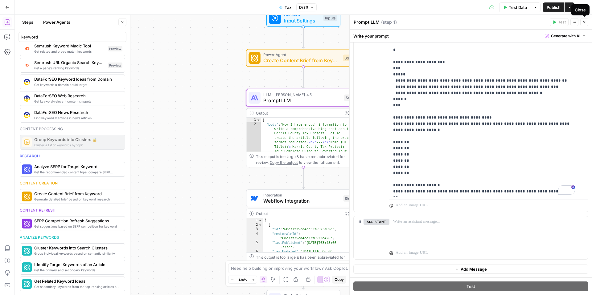
click at [583, 22] on icon "button" at bounding box center [585, 22] width 4 height 4
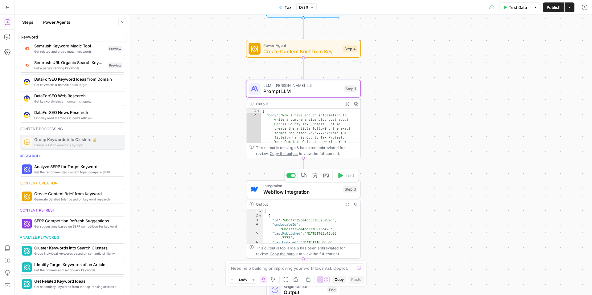
click at [297, 191] on span "Webflow Integration" at bounding box center [301, 191] width 77 height 7
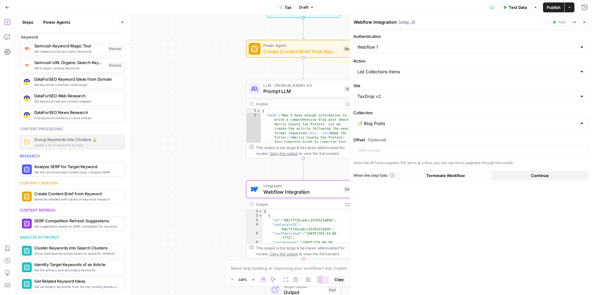
click at [583, 23] on icon "button" at bounding box center [585, 22] width 4 height 4
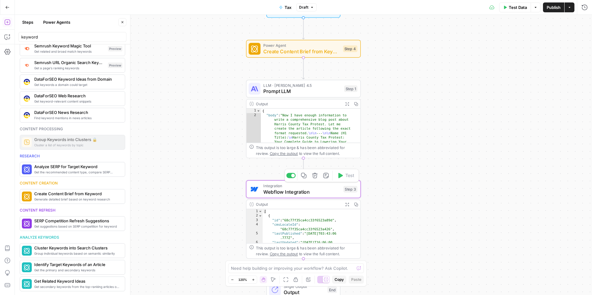
click at [313, 177] on icon "button" at bounding box center [314, 175] width 5 height 5
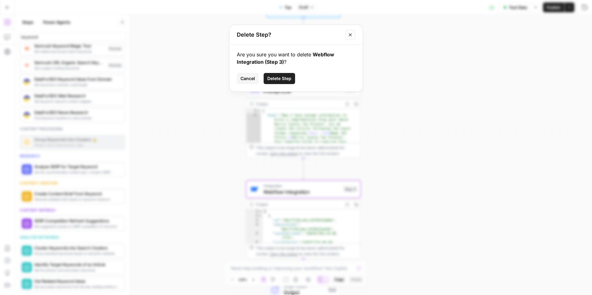
drag, startPoint x: 279, startPoint y: 79, endPoint x: 271, endPoint y: 82, distance: 8.5
click at [279, 79] on span "Delete Step" at bounding box center [279, 79] width 24 height 6
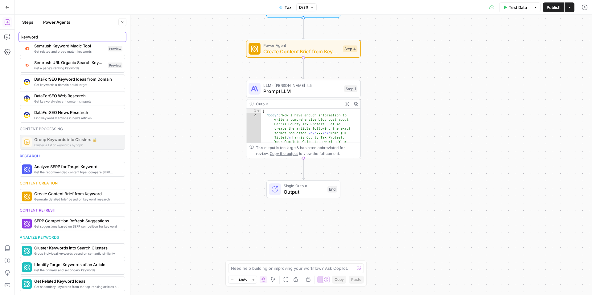
drag, startPoint x: 17, startPoint y: 39, endPoint x: 15, endPoint y: 35, distance: 3.9
click at [16, 37] on header "Steps Power Agents Close keyword" at bounding box center [72, 30] width 115 height 30
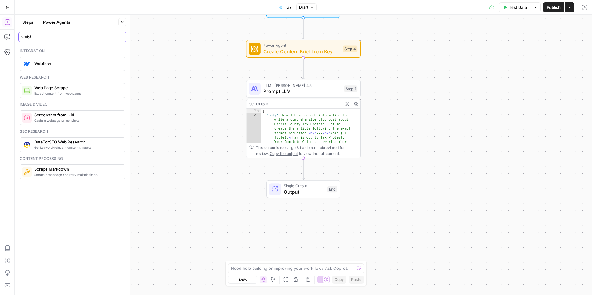
type input "webf"
click at [67, 64] on span "Webflow" at bounding box center [77, 63] width 86 height 6
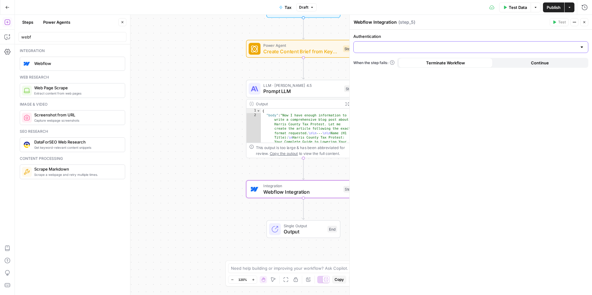
click at [412, 45] on input "Authentication" at bounding box center [467, 47] width 220 height 6
click at [374, 64] on span "Webflow 1" at bounding box center [470, 63] width 222 height 6
type input "Webflow 1"
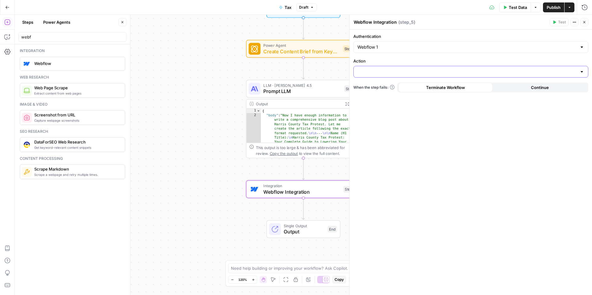
click at [369, 73] on input "Action" at bounding box center [467, 72] width 220 height 6
click at [391, 86] on span "Create Collection Item" at bounding box center [470, 87] width 222 height 6
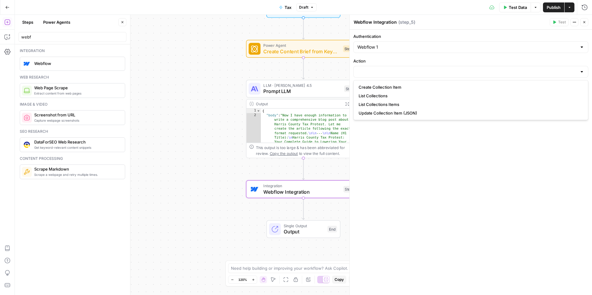
type input "Create Collection Item"
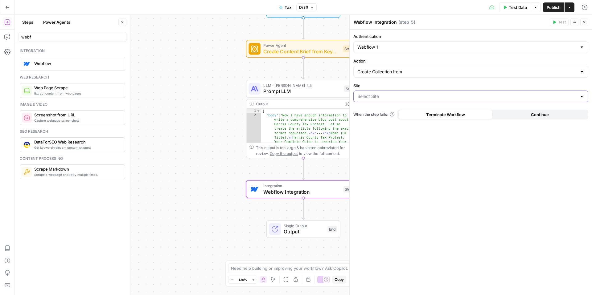
click at [370, 95] on input "Site" at bounding box center [467, 96] width 220 height 6
click at [373, 113] on span "TaxDrop v2" at bounding box center [470, 112] width 222 height 6
type input "TaxDrop v2"
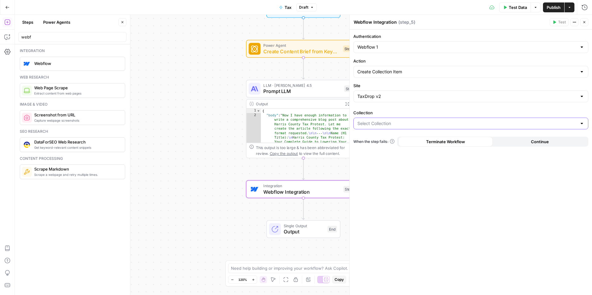
click at [371, 123] on input "Collection" at bounding box center [467, 124] width 220 height 6
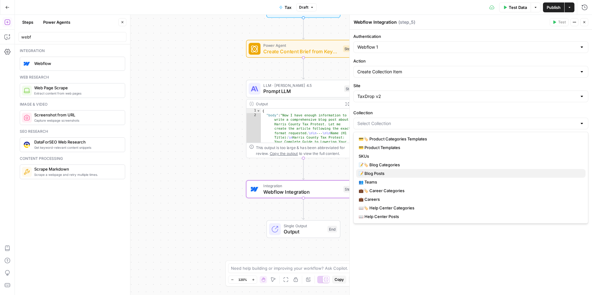
click at [383, 173] on span "📝 Blog Posts" at bounding box center [470, 174] width 222 height 6
type input "📝 Blog Posts"
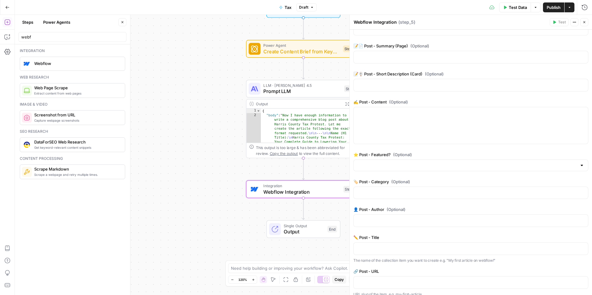
scroll to position [208, 0]
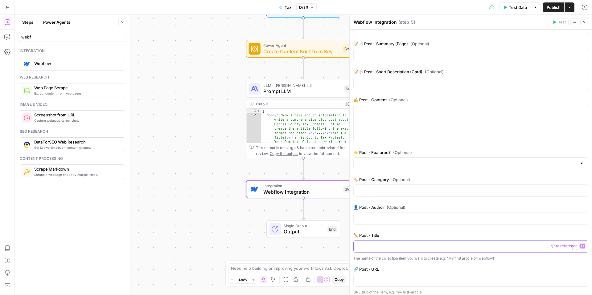
click at [368, 246] on p "To enrich screen reader interactions, please activate Accessibility in Grammarl…" at bounding box center [470, 246] width 227 height 6
click at [557, 10] on span "Publish" at bounding box center [554, 7] width 14 height 6
click at [551, 9] on span "Publish" at bounding box center [554, 7] width 14 height 6
